Goal: Task Accomplishment & Management: Complete application form

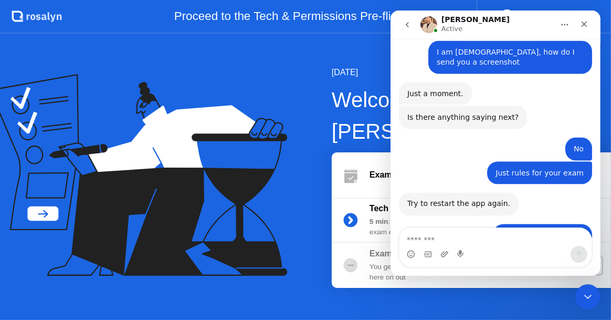
scroll to position [1147, 0]
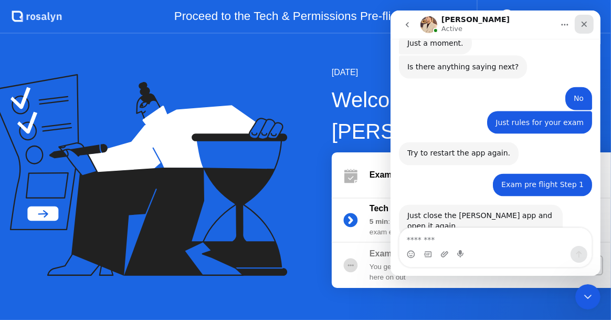
click at [586, 20] on icon "Close" at bounding box center [584, 24] width 8 height 8
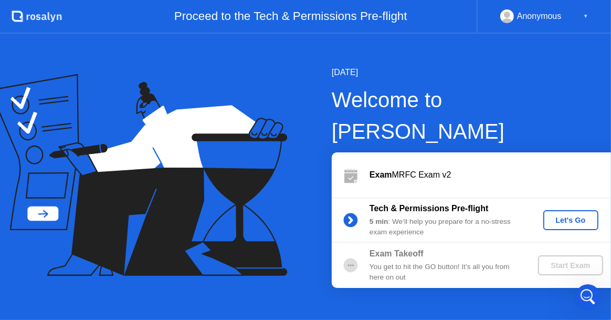
scroll to position [866, 0]
click at [397, 249] on b "Exam Takeoff" at bounding box center [397, 253] width 54 height 9
click at [561, 216] on div "Let's Go" at bounding box center [571, 220] width 47 height 8
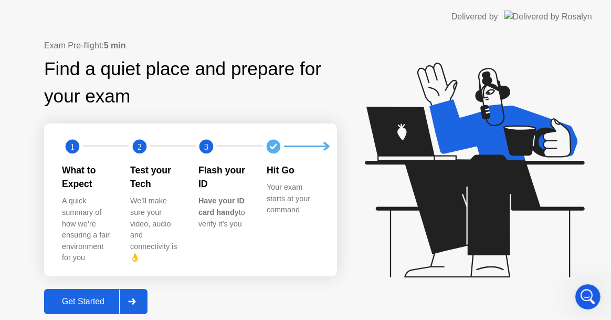
click at [82, 297] on div "Get Started" at bounding box center [83, 301] width 72 height 9
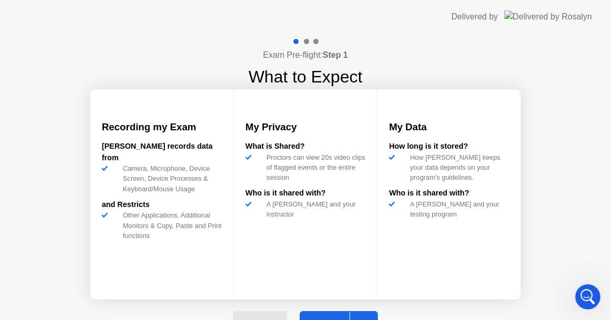
click at [463, 50] on div "Exam Pre-flight: Step 1 What to Expect Recording my Exam [PERSON_NAME] records …" at bounding box center [305, 192] width 611 height 317
click at [158, 156] on div "[PERSON_NAME] records data from" at bounding box center [162, 152] width 120 height 23
click at [323, 313] on button "Next" at bounding box center [339, 323] width 78 height 25
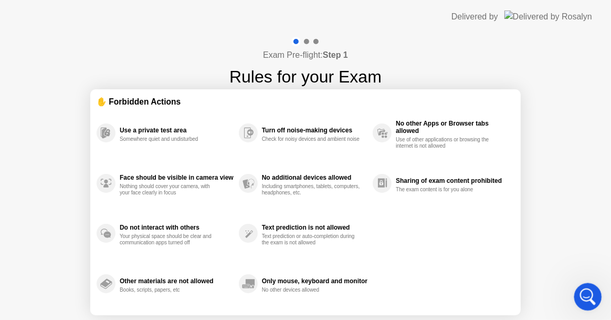
click at [582, 289] on icon "Open Intercom Messenger" at bounding box center [586, 295] width 17 height 17
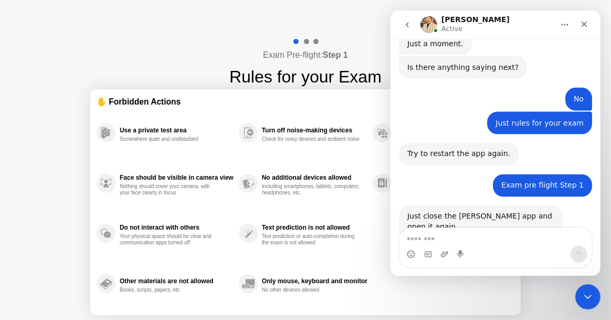
scroll to position [1147, 0]
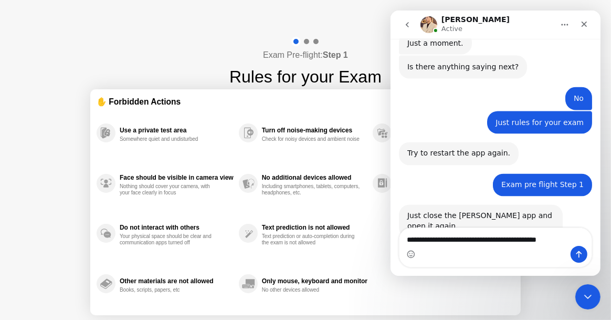
type textarea "**********"
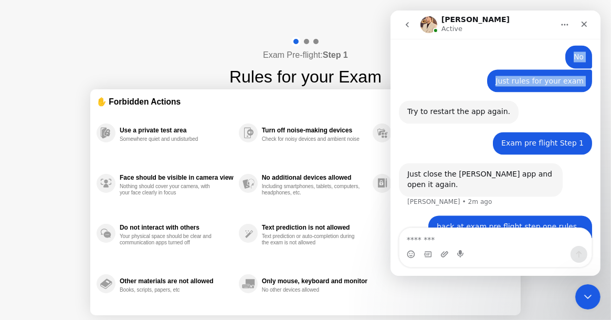
scroll to position [1188, 0]
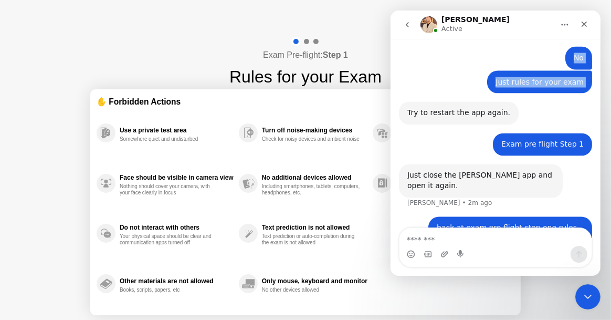
drag, startPoint x: 503, startPoint y: 24, endPoint x: 436, endPoint y: 71, distance: 81.8
click at [434, 78] on div "**********" at bounding box center [495, 143] width 210 height 265
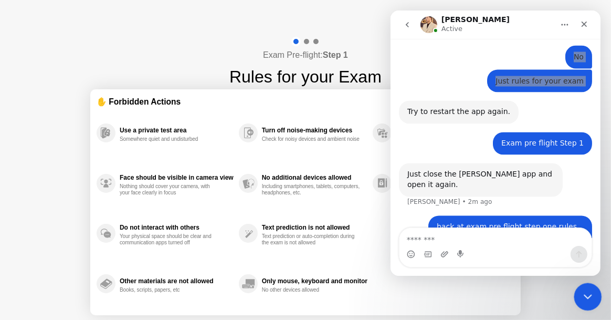
click at [588, 295] on icon "Close Intercom Messenger" at bounding box center [586, 295] width 7 height 4
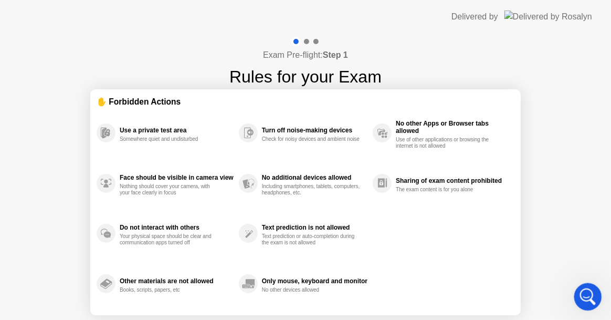
click at [588, 295] on icon "Open Intercom Messenger" at bounding box center [586, 295] width 17 height 17
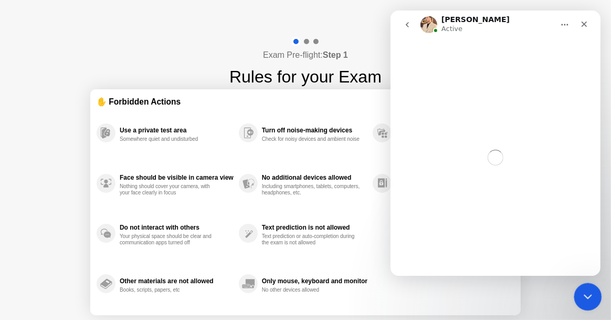
click at [588, 295] on icon "Close Intercom Messenger" at bounding box center [586, 295] width 7 height 4
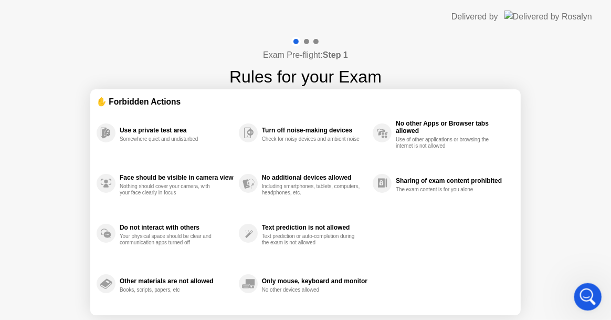
scroll to position [916, 0]
click at [307, 42] on div at bounding box center [306, 41] width 5 height 5
click at [302, 76] on h1 "Rules for your Exam" at bounding box center [306, 76] width 152 height 25
click at [302, 77] on h1 "Rules for your Exam" at bounding box center [306, 76] width 152 height 25
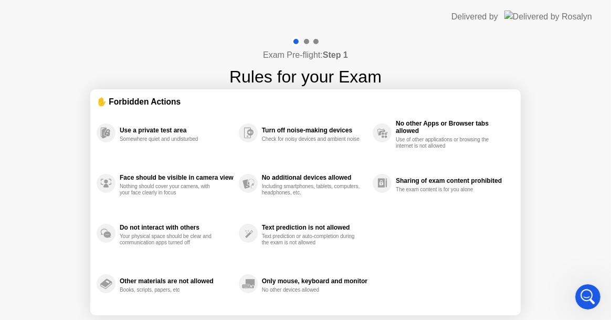
click at [305, 49] on h4 "Exam Pre-flight: Step 1" at bounding box center [305, 55] width 85 height 13
click at [306, 53] on h4 "Exam Pre-flight: Step 1" at bounding box center [305, 55] width 85 height 13
click at [499, 19] on div "Delivered by" at bounding box center [475, 17] width 47 height 13
click at [568, 17] on img at bounding box center [549, 17] width 88 height 12
click at [449, 182] on div "Sharing of exam content prohibited" at bounding box center [452, 180] width 113 height 7
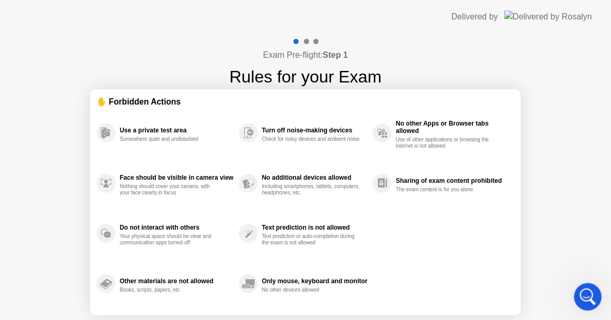
click at [588, 292] on icon "Open Intercom Messenger" at bounding box center [586, 295] width 17 height 17
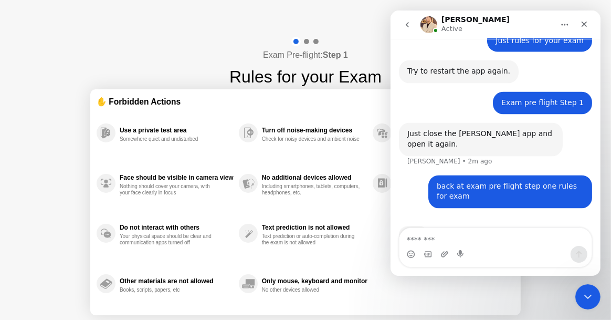
click at [411, 238] on textarea "Message…" at bounding box center [495, 237] width 192 height 18
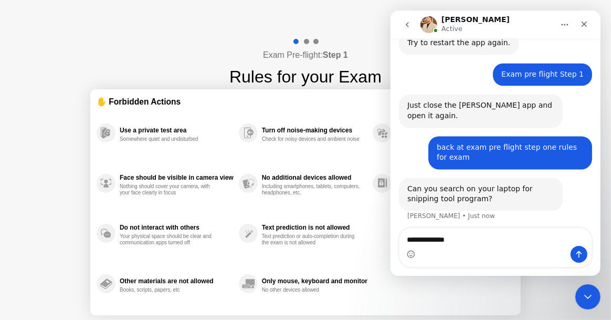
scroll to position [1271, 0]
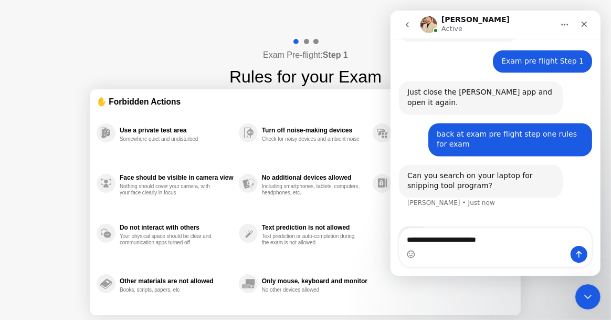
type textarea "**********"
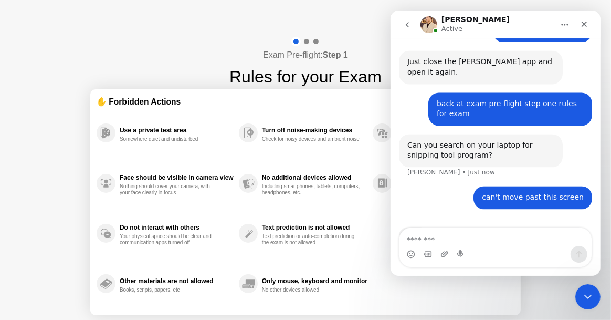
scroll to position [1302, 0]
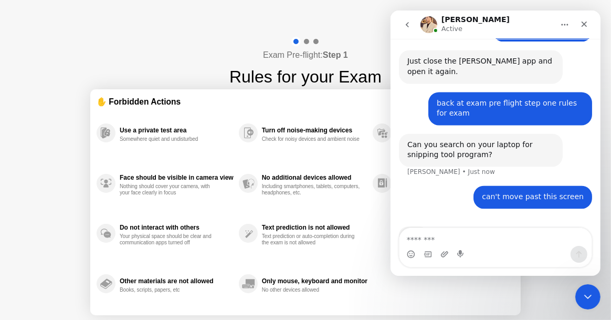
click at [305, 39] on div at bounding box center [306, 41] width 5 height 5
click at [306, 39] on div at bounding box center [306, 41] width 5 height 5
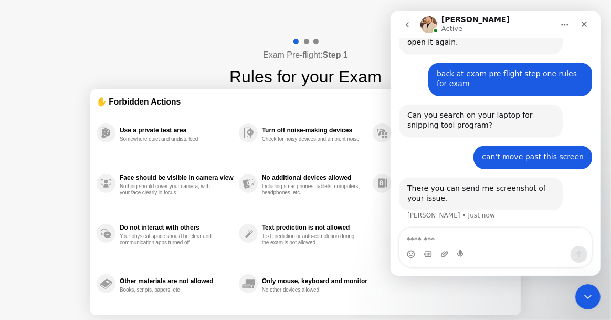
scroll to position [1344, 0]
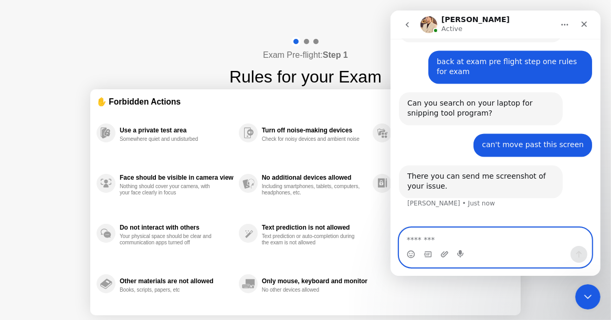
click at [413, 241] on textarea "Message…" at bounding box center [495, 237] width 193 height 18
type textarea "****"
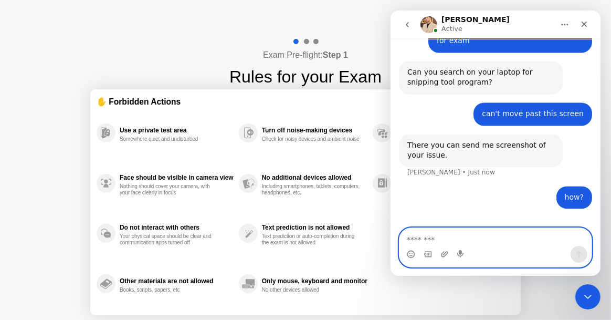
scroll to position [1375, 0]
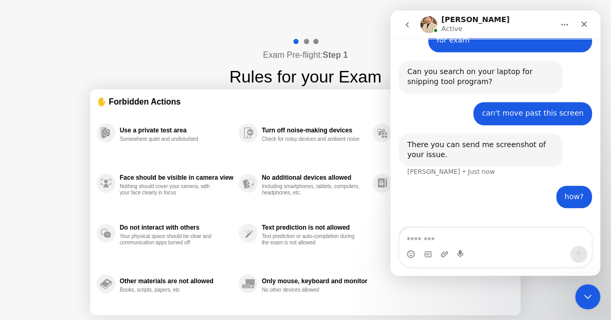
drag, startPoint x: 260, startPoint y: 35, endPoint x: 354, endPoint y: 105, distance: 116.8
click at [354, 105] on div "Exam Pre-flight: Step 1 Rules for your Exam ✋ Forbidden Actions Use a private t…" at bounding box center [305, 200] width 611 height 333
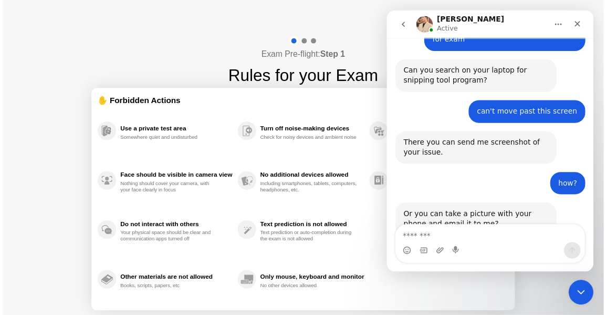
scroll to position [1376, 0]
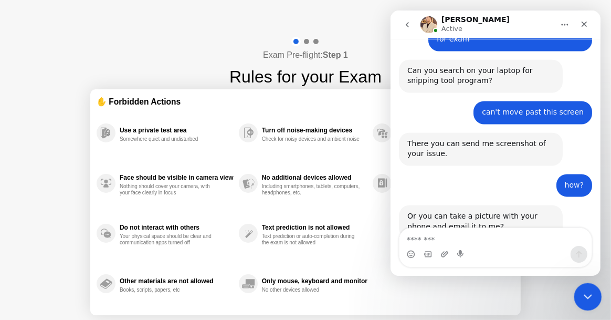
click at [584, 288] on div "Close Intercom Messenger" at bounding box center [586, 295] width 25 height 25
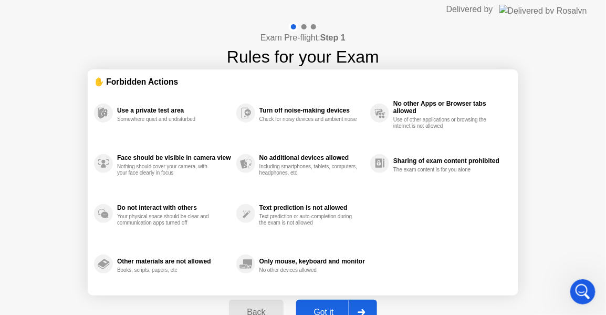
click at [325, 307] on div "Got it" at bounding box center [323, 311] width 49 height 9
select select "**********"
select select "*******"
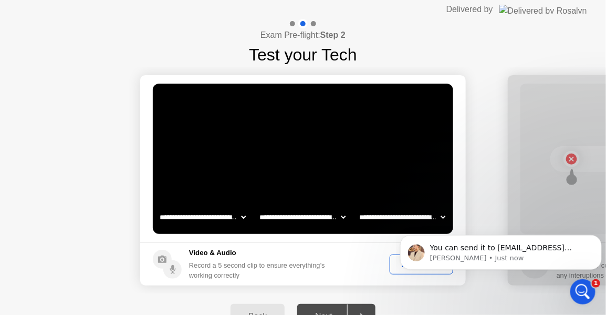
scroll to position [0, 0]
click at [401, 216] on body "You can send it to [PERSON_NAME][EMAIL_ADDRESS][PERSON_NAME][PERSON_NAME] [PERS…" at bounding box center [501, 248] width 202 height 65
click at [598, 239] on icon "Dismiss notification" at bounding box center [599, 237] width 6 height 6
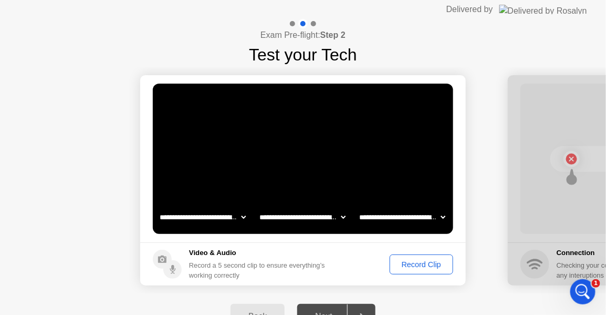
click at [417, 263] on div "Record Clip" at bounding box center [421, 264] width 56 height 8
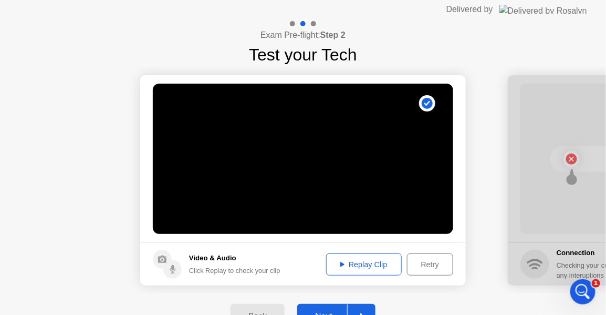
click at [367, 263] on div "Replay Clip" at bounding box center [364, 264] width 68 height 8
click at [335, 306] on button "Next" at bounding box center [336, 316] width 78 height 25
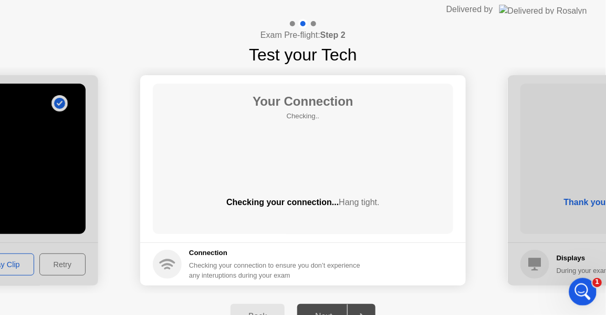
click at [583, 287] on icon "Open Intercom Messenger" at bounding box center [581, 290] width 17 height 17
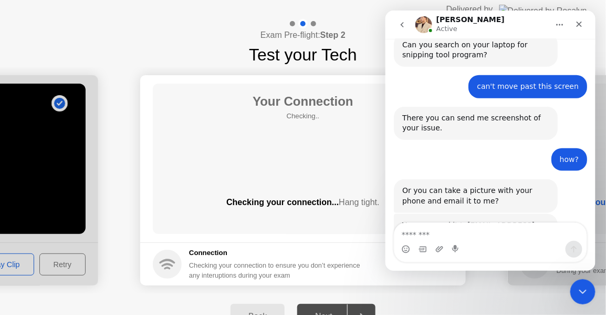
scroll to position [1405, 0]
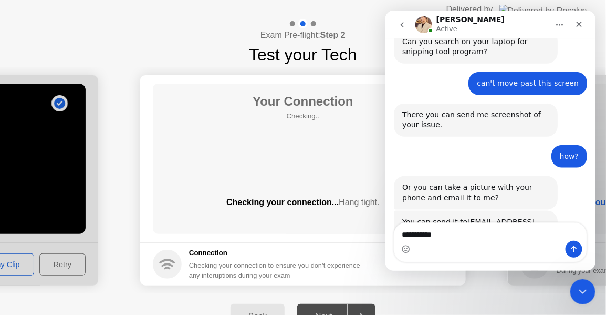
type textarea "**********"
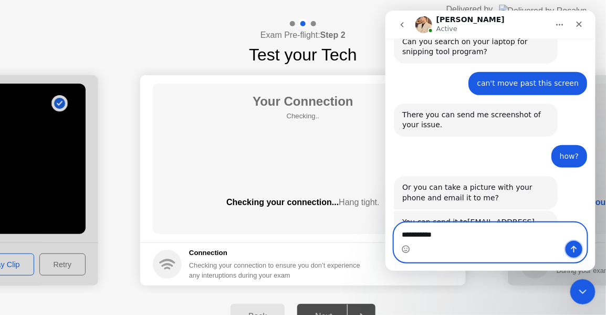
click at [577, 248] on icon "Send a message…" at bounding box center [573, 248] width 8 height 8
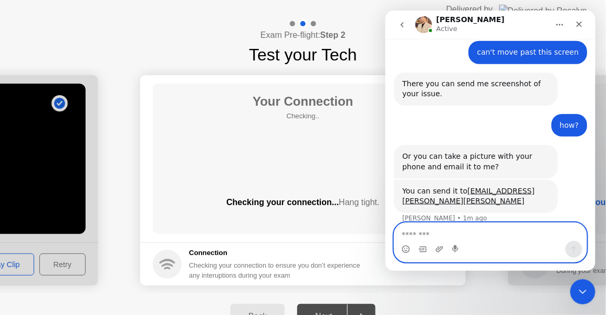
scroll to position [1437, 0]
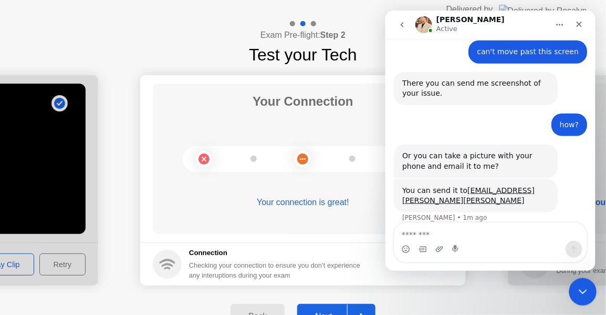
click at [587, 287] on icon "Close Intercom Messenger" at bounding box center [581, 290] width 13 height 13
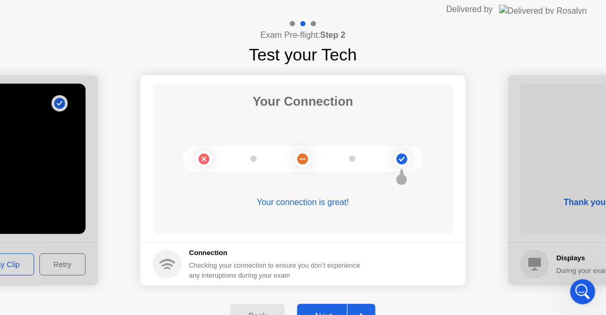
click at [327, 309] on button "Next" at bounding box center [336, 316] width 78 height 25
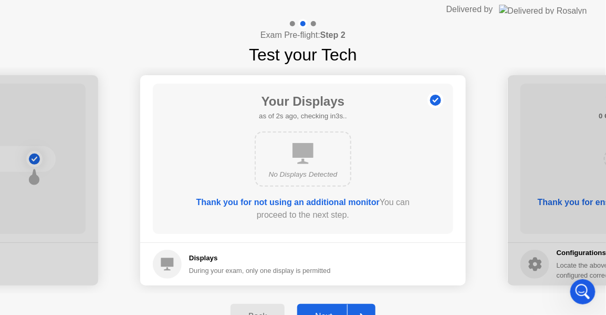
click at [333, 308] on button "Next" at bounding box center [336, 316] width 78 height 25
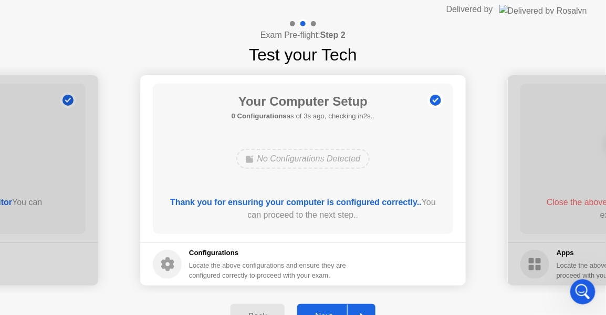
click at [326, 307] on button "Next" at bounding box center [336, 316] width 78 height 25
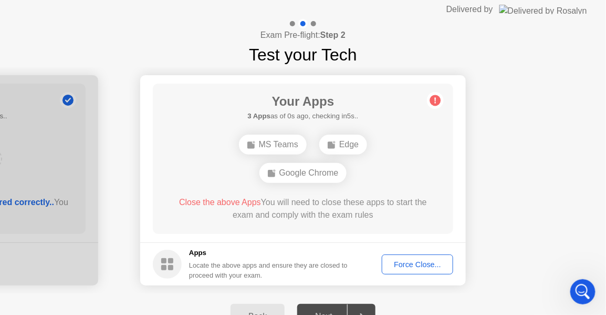
scroll to position [1477, 0]
click at [315, 171] on div "Google Chrome" at bounding box center [304, 173] width 88 height 20
click at [416, 262] on div "Force Close..." at bounding box center [418, 264] width 64 height 8
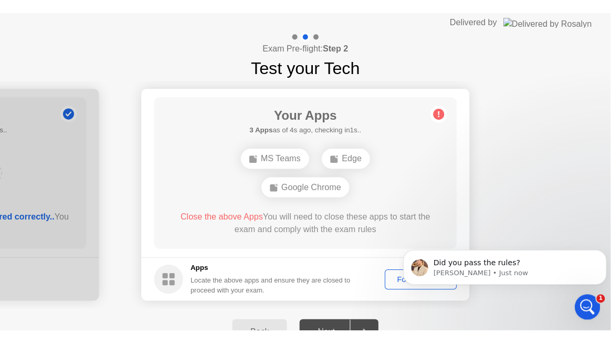
scroll to position [0, 0]
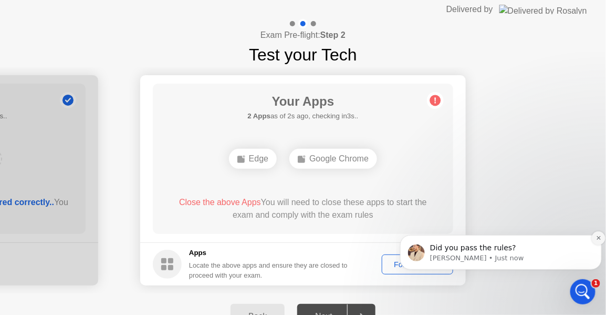
click at [596, 236] on icon "Dismiss notification" at bounding box center [599, 237] width 6 height 6
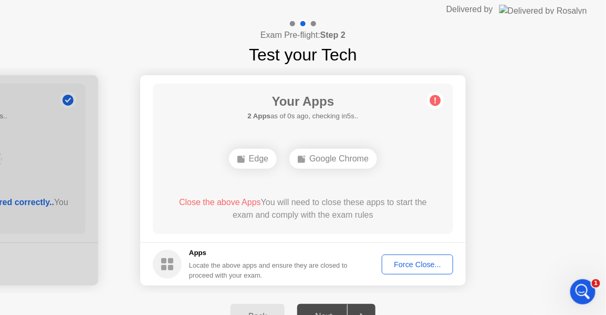
click at [424, 260] on div "Force Close..." at bounding box center [418, 264] width 64 height 8
click at [411, 273] on button "Force Close..." at bounding box center [417, 264] width 71 height 20
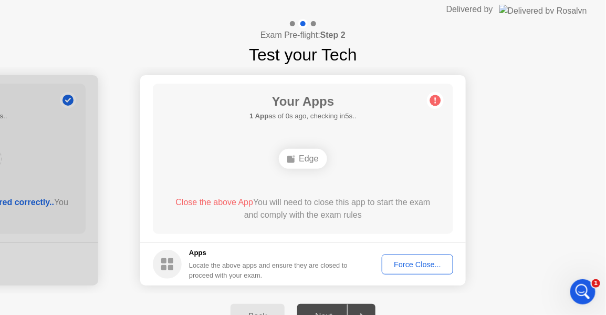
click at [414, 260] on div "Force Close..." at bounding box center [418, 264] width 64 height 8
click at [326, 312] on div "Next" at bounding box center [323, 316] width 47 height 9
click at [215, 198] on span "Close the above App" at bounding box center [214, 202] width 78 height 9
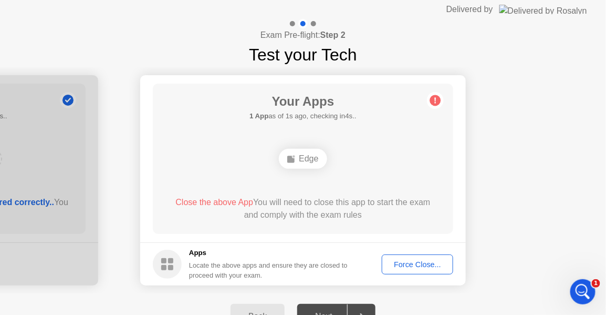
click at [411, 264] on div "Force Close..." at bounding box center [418, 264] width 64 height 8
click at [219, 201] on span "Close the above App" at bounding box center [214, 202] width 78 height 9
click at [421, 261] on div "Force Close..." at bounding box center [418, 264] width 64 height 8
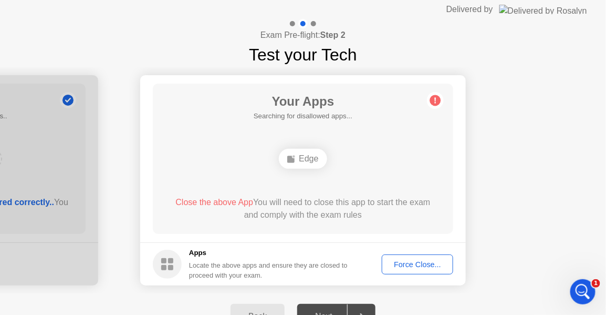
click at [411, 262] on div "Force Close..." at bounding box center [418, 264] width 64 height 8
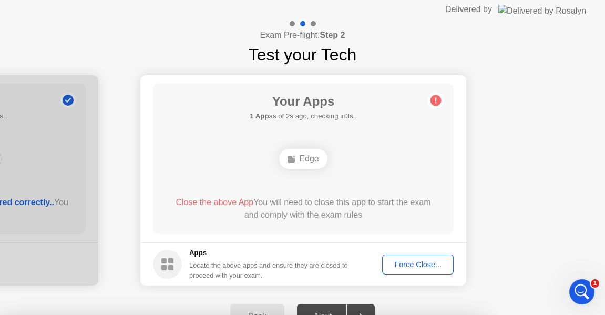
click at [429, 263] on div "Force Close..." at bounding box center [418, 264] width 64 height 8
click at [402, 260] on div "Force Close..." at bounding box center [418, 264] width 64 height 8
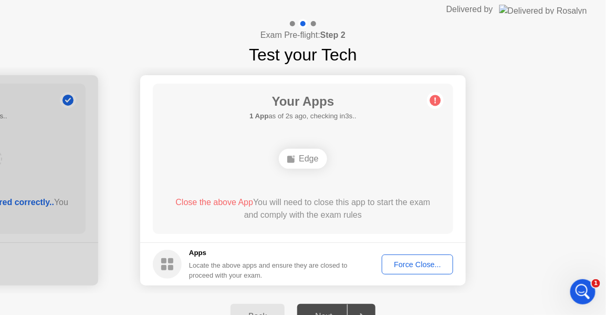
click at [419, 263] on div "Force Close..." at bounding box center [418, 264] width 64 height 8
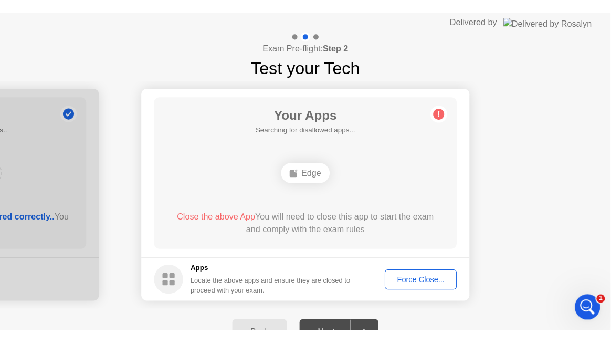
scroll to position [1439, 0]
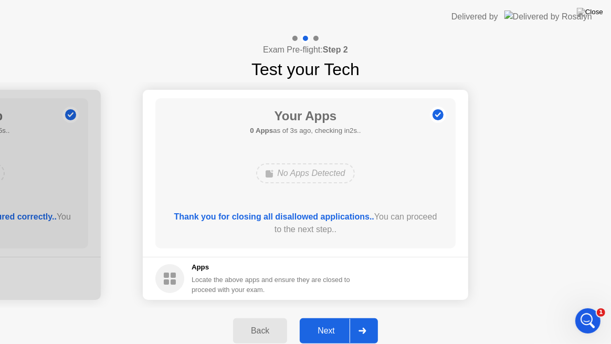
click at [326, 319] on div "Next" at bounding box center [326, 330] width 47 height 9
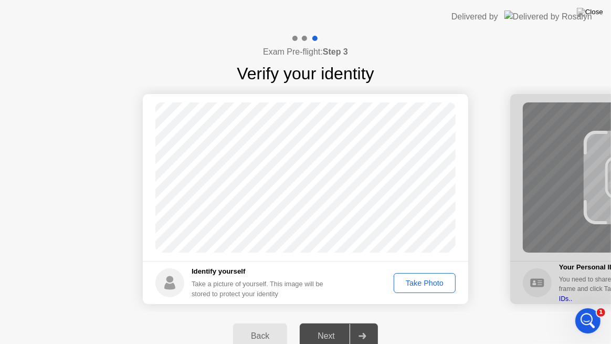
click at [431, 283] on div "Take Photo" at bounding box center [425, 283] width 55 height 8
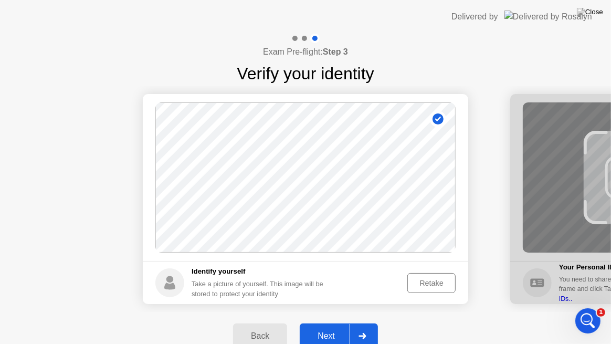
click at [326, 319] on div "Next" at bounding box center [326, 335] width 47 height 9
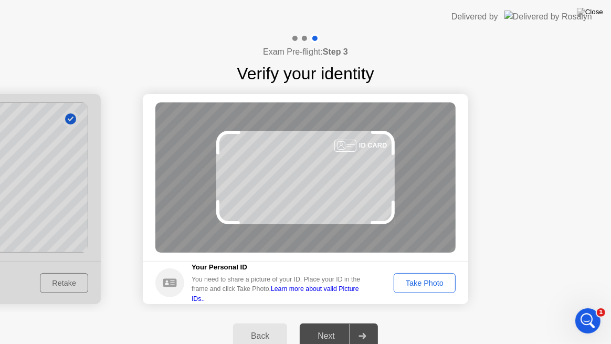
click at [434, 279] on div "Take Photo" at bounding box center [425, 283] width 55 height 8
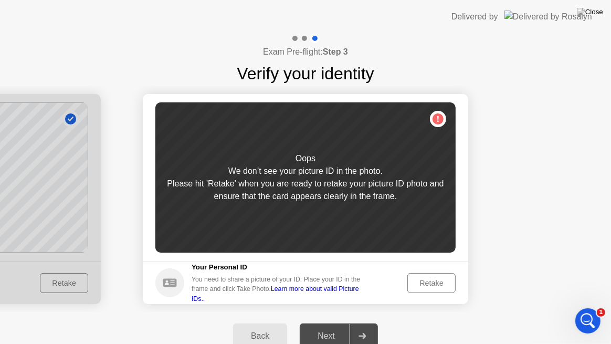
click at [419, 279] on div "Retake" at bounding box center [431, 283] width 41 height 8
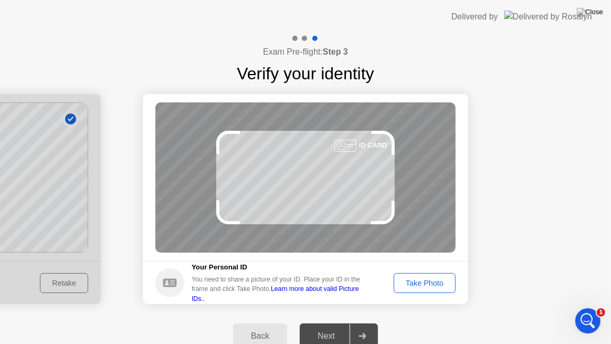
click at [366, 172] on div "ID CARD" at bounding box center [305, 177] width 300 height 150
click at [421, 283] on div "Take Photo" at bounding box center [425, 283] width 55 height 8
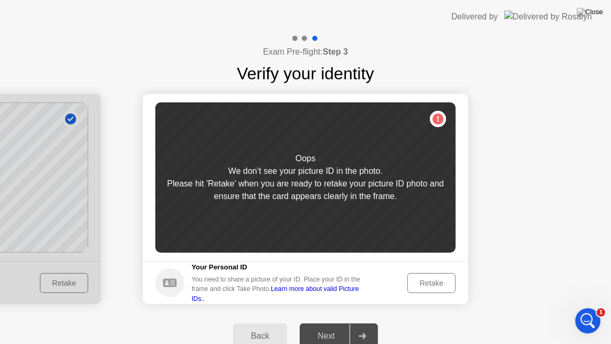
click at [424, 284] on div "Retake" at bounding box center [431, 283] width 41 height 8
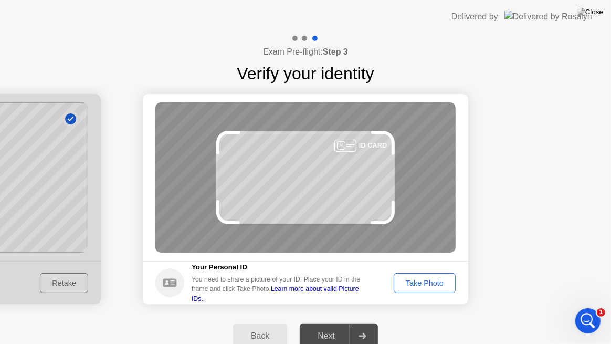
click at [422, 285] on div "Take Photo" at bounding box center [425, 283] width 55 height 8
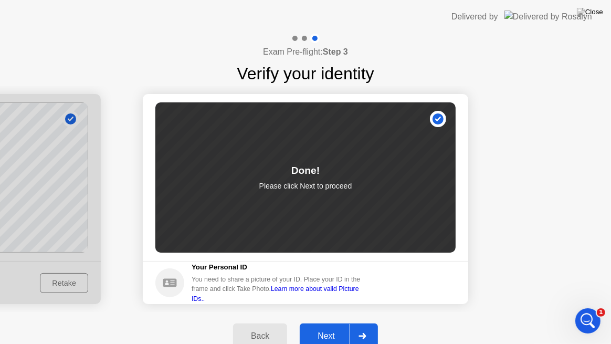
click at [340, 319] on div "Next" at bounding box center [326, 335] width 47 height 9
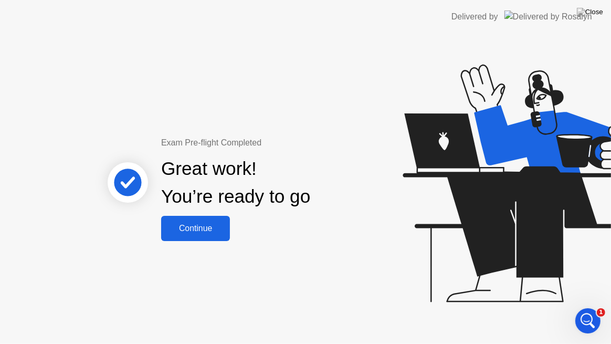
click at [190, 225] on div "Continue" at bounding box center [195, 228] width 63 height 9
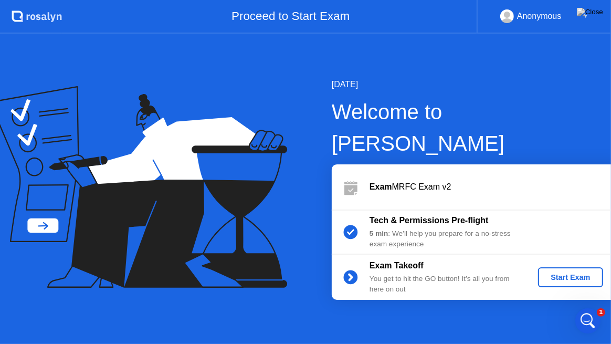
click at [557, 273] on div "Start Exam" at bounding box center [571, 277] width 56 height 8
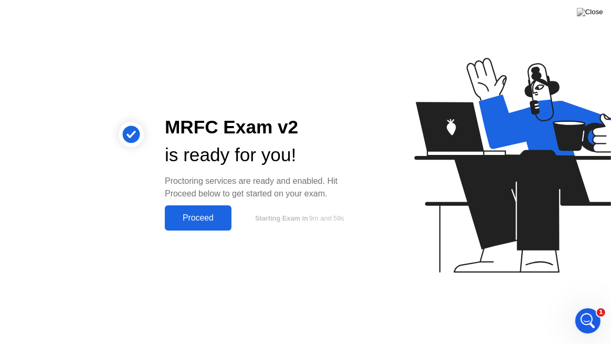
click at [206, 216] on div "Proceed" at bounding box center [198, 217] width 60 height 9
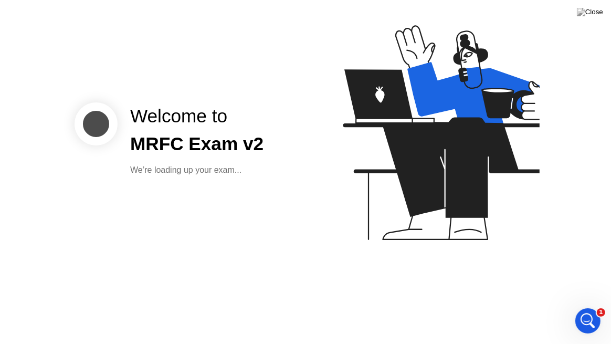
scroll to position [1405, 0]
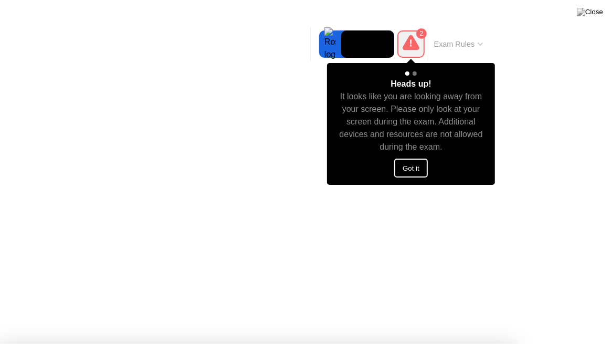
click at [418, 165] on button "Got it" at bounding box center [412, 168] width 34 height 19
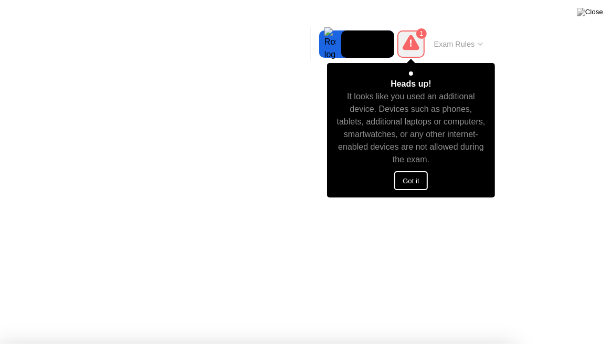
click at [411, 180] on button "Got it" at bounding box center [412, 180] width 34 height 19
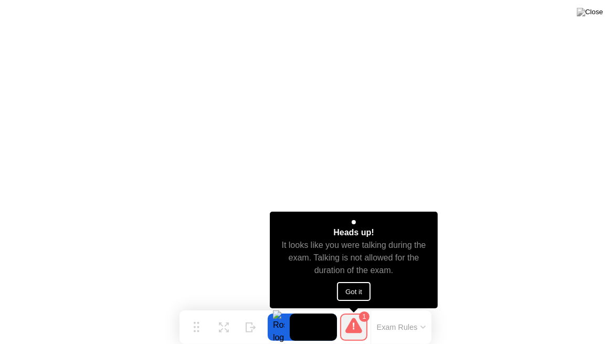
click at [354, 288] on button "Got it" at bounding box center [354, 291] width 34 height 19
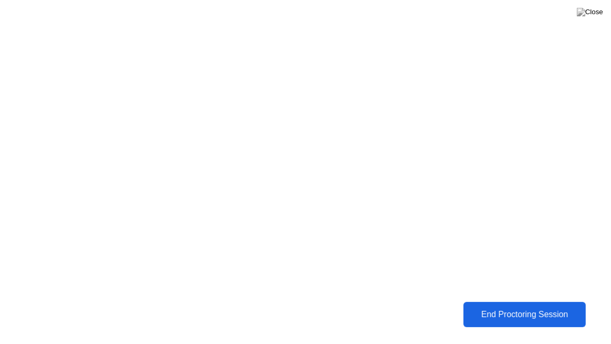
click at [524, 314] on div "End Proctoring Session" at bounding box center [525, 314] width 116 height 9
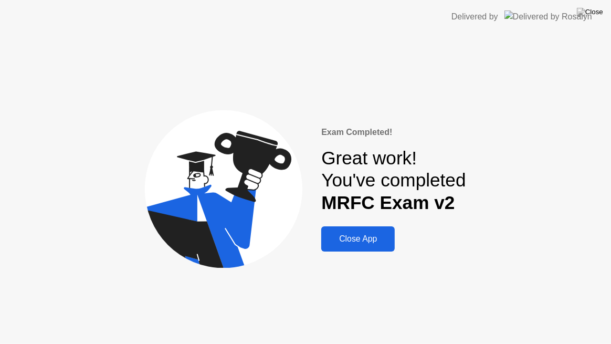
click at [358, 237] on div "Close App" at bounding box center [358, 238] width 67 height 9
